Goal: Information Seeking & Learning: Learn about a topic

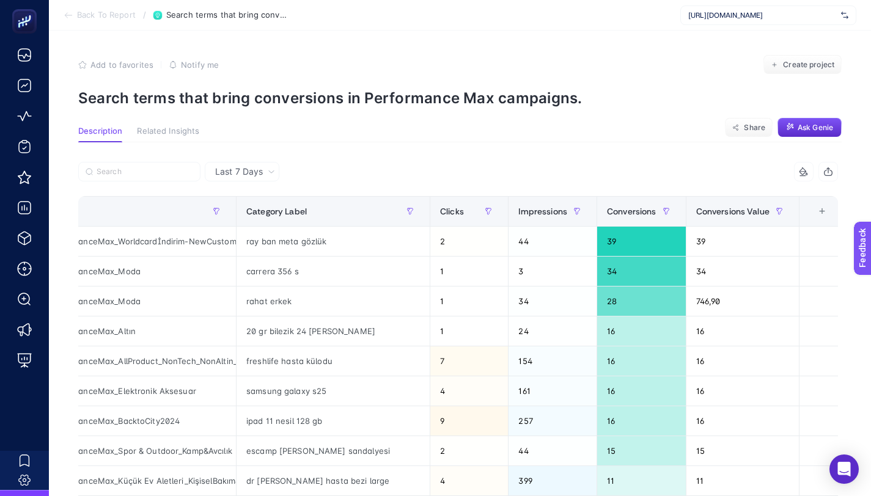
scroll to position [0, 6]
click at [491, 96] on p "Search terms that bring conversions in Performance Max campaigns." at bounding box center [459, 98] width 763 height 18
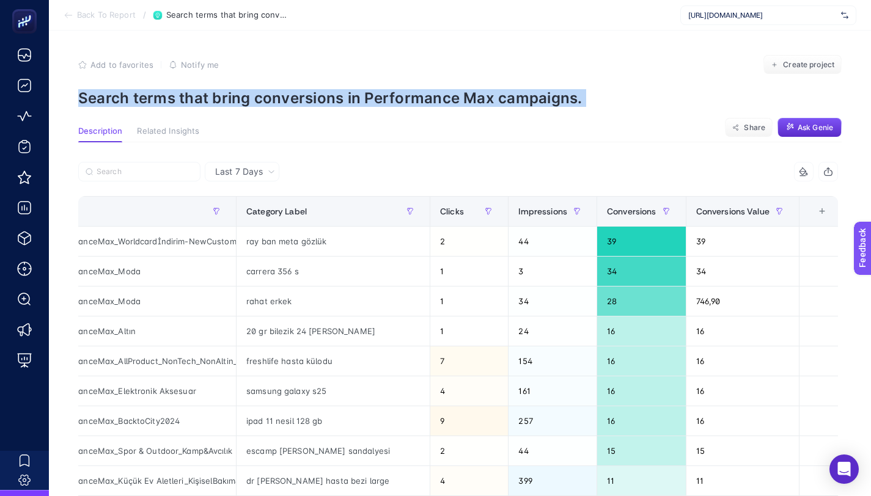
click at [491, 96] on p "Search terms that bring conversions in Performance Max campaigns." at bounding box center [459, 98] width 763 height 18
